Goal: Transaction & Acquisition: Purchase product/service

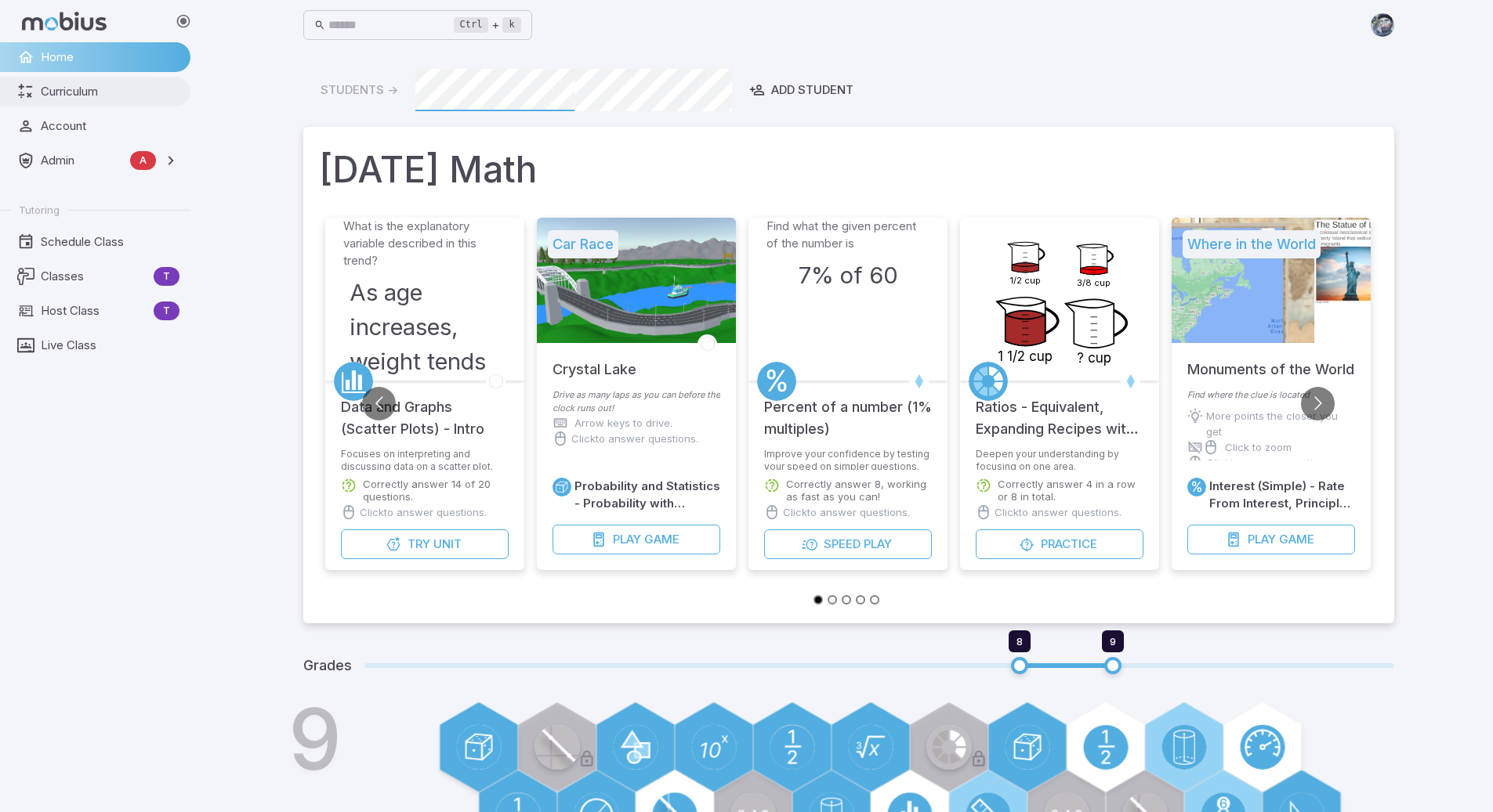
click at [79, 89] on span "Curriculum" at bounding box center [110, 92] width 139 height 17
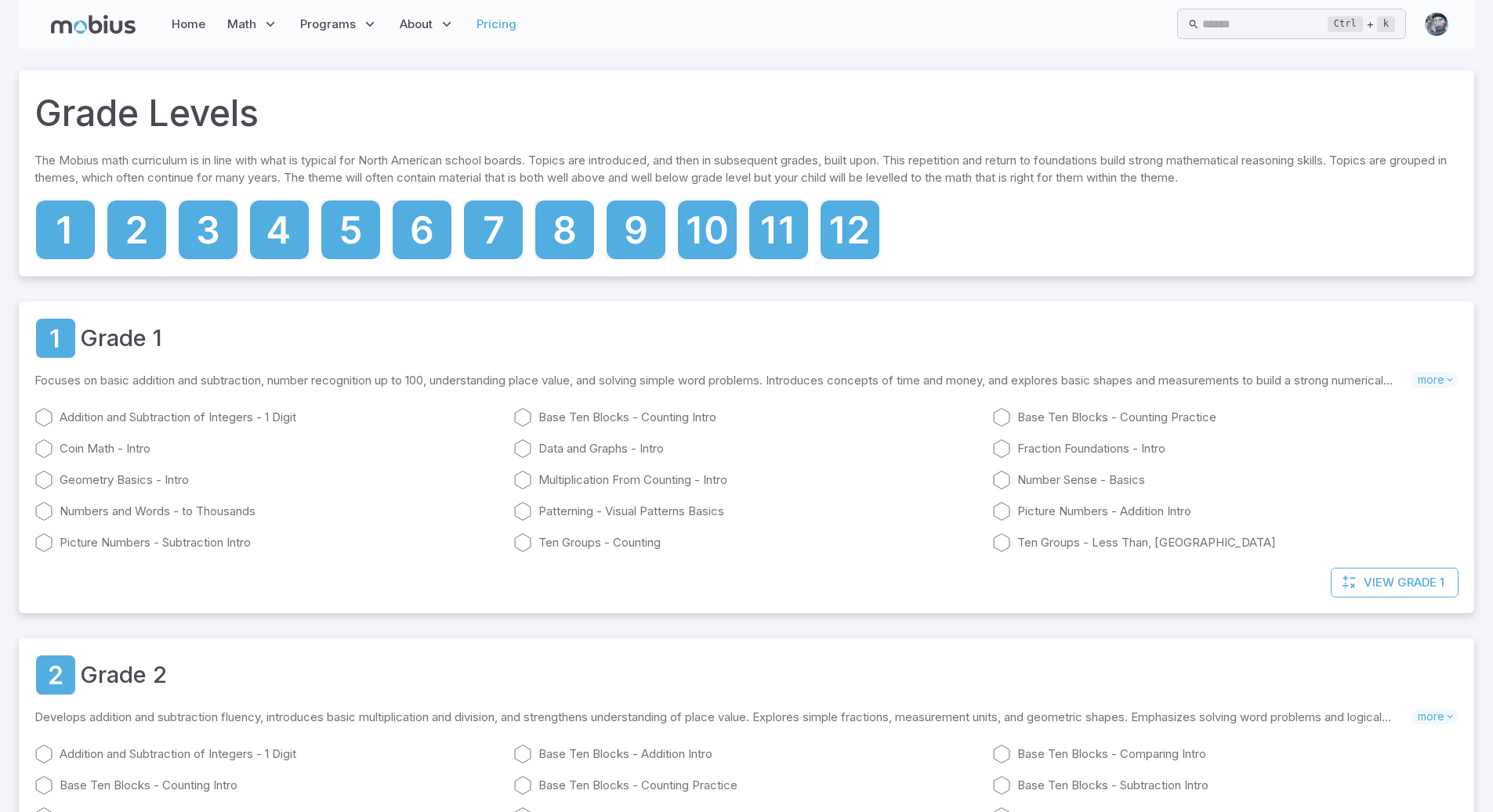
click at [508, 26] on link "Pricing" at bounding box center [496, 25] width 49 height 36
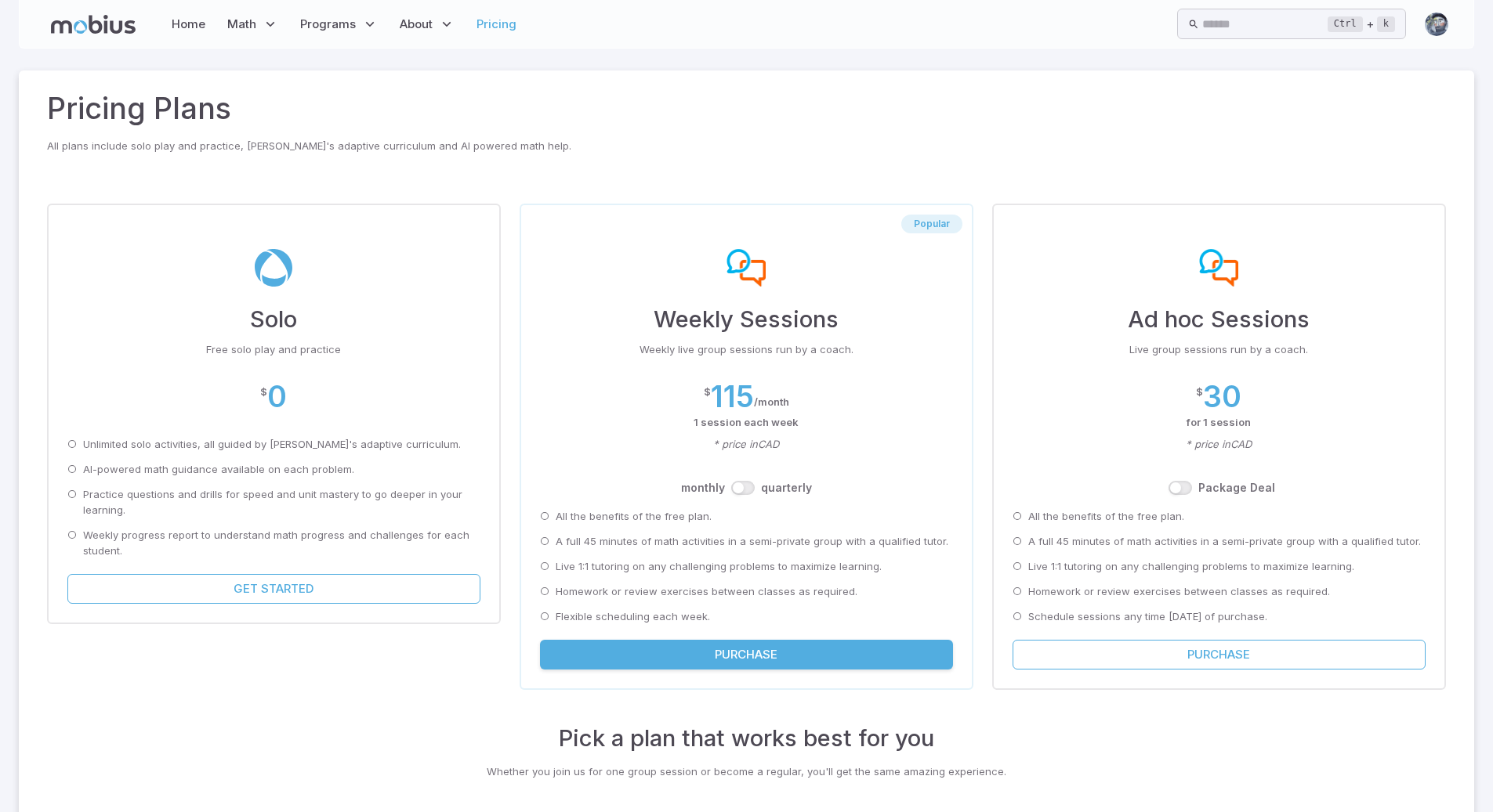
click at [738, 654] on button "Purchase" at bounding box center [746, 654] width 413 height 29
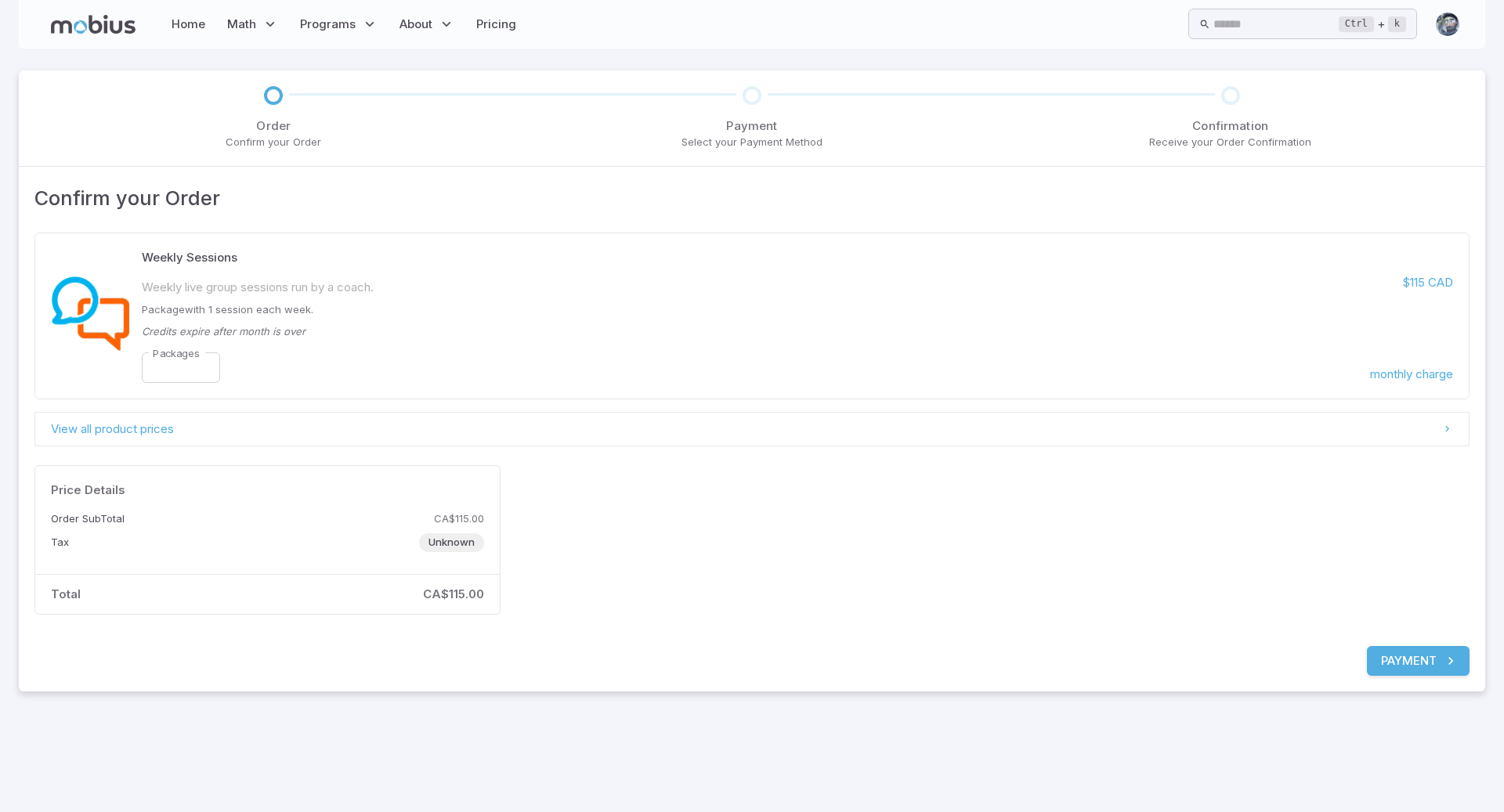
click at [1444, 660] on icon "submit" at bounding box center [1451, 661] width 16 height 16
